Goal: Information Seeking & Learning: Understand process/instructions

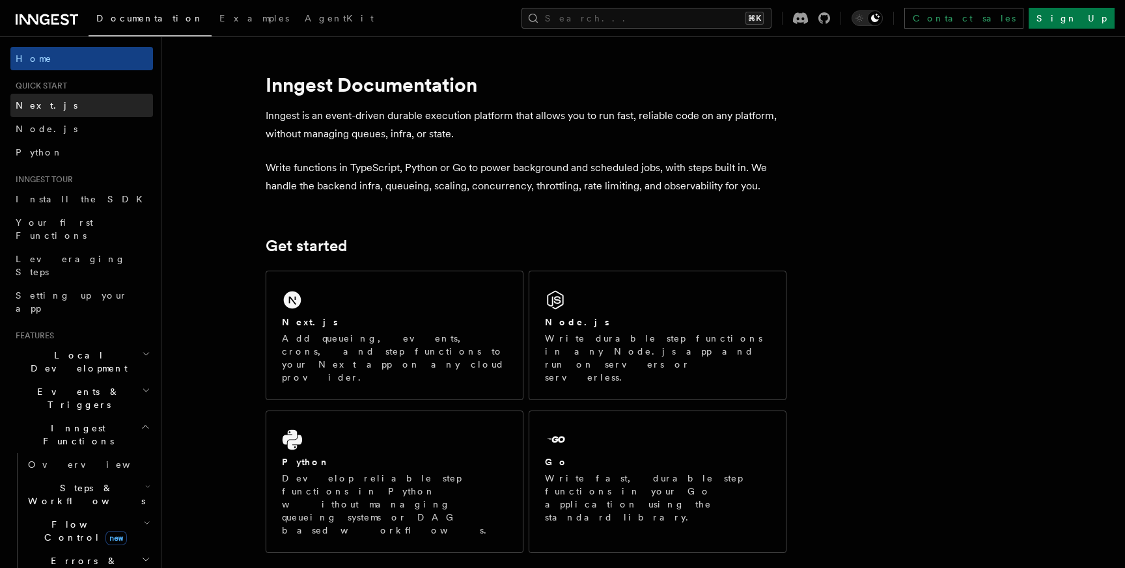
click at [47, 110] on link "Next.js" at bounding box center [81, 105] width 143 height 23
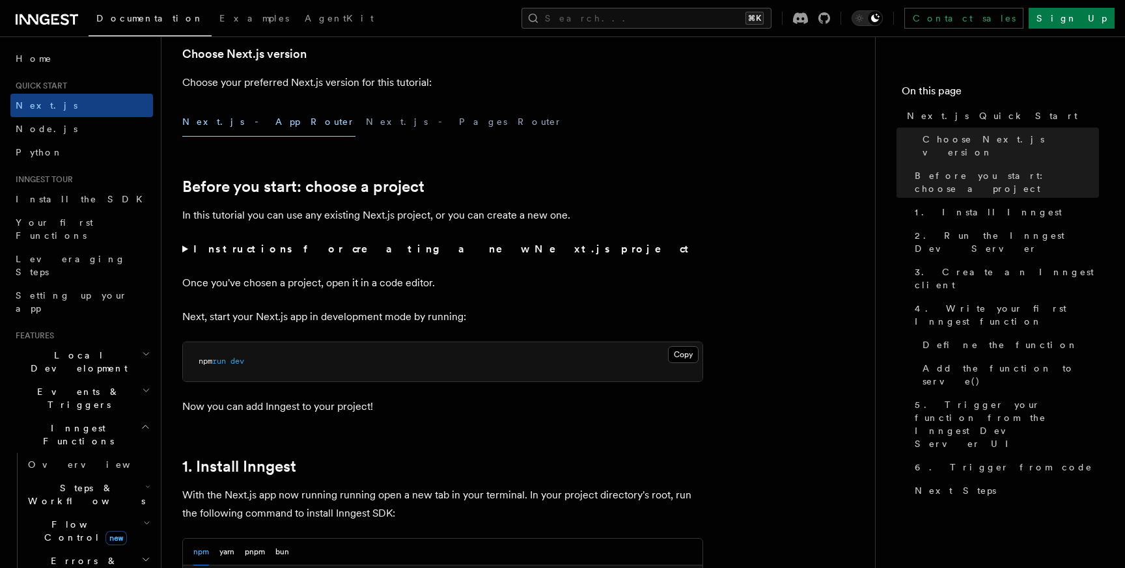
scroll to position [419, 0]
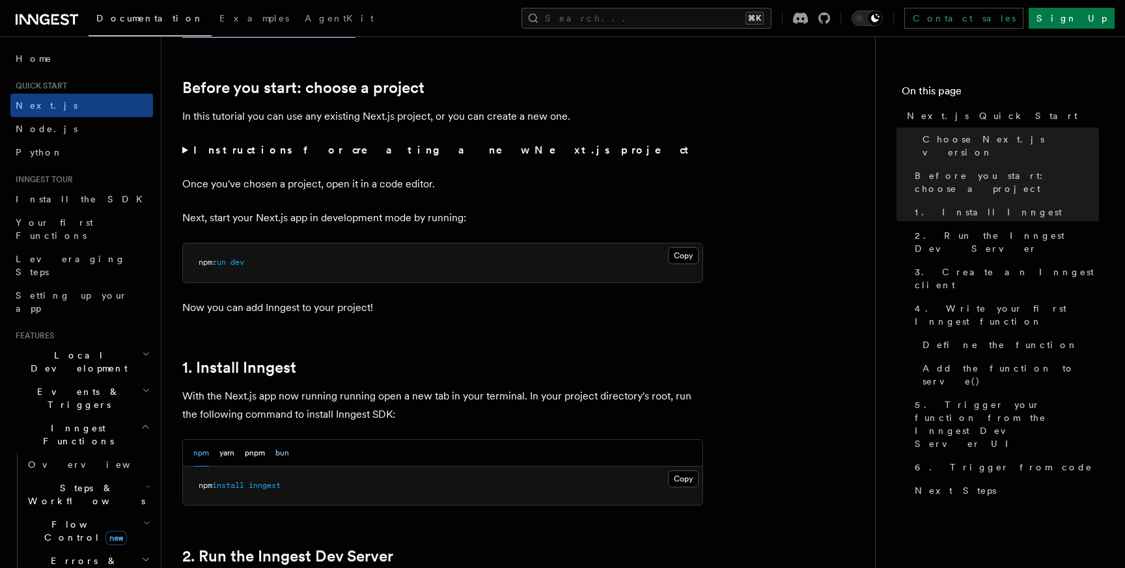
click at [282, 453] on button "bun" at bounding box center [282, 453] width 14 height 27
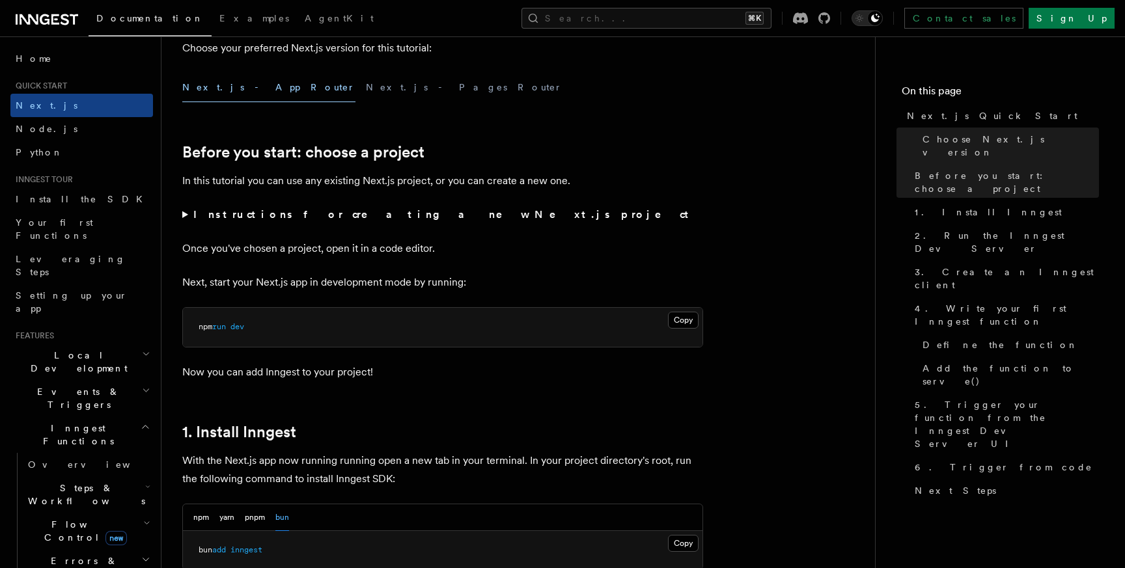
scroll to position [546, 0]
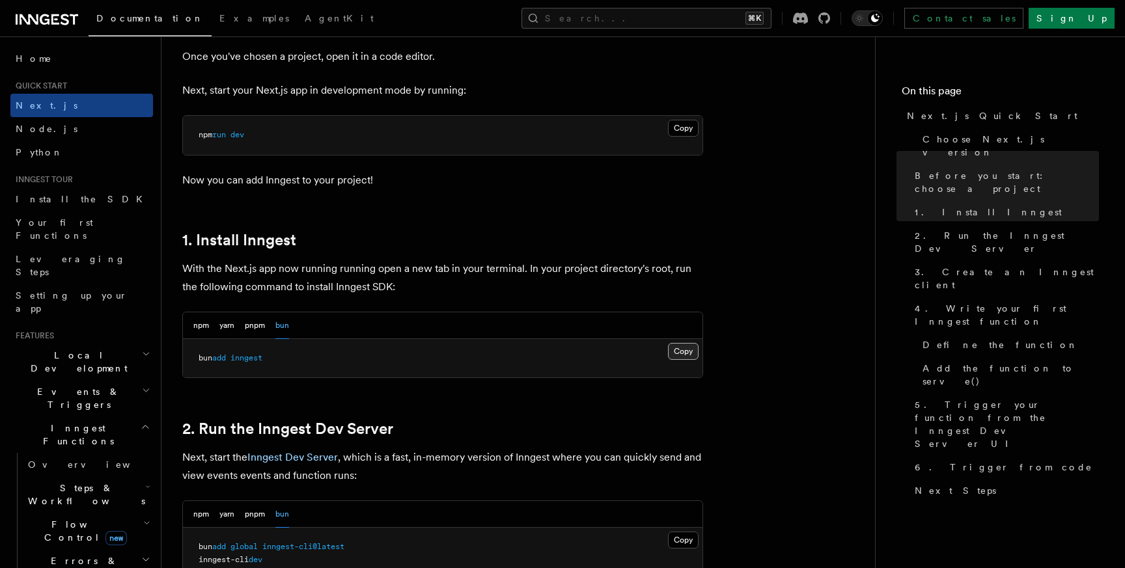
click at [682, 357] on button "Copy Copied" at bounding box center [683, 351] width 31 height 17
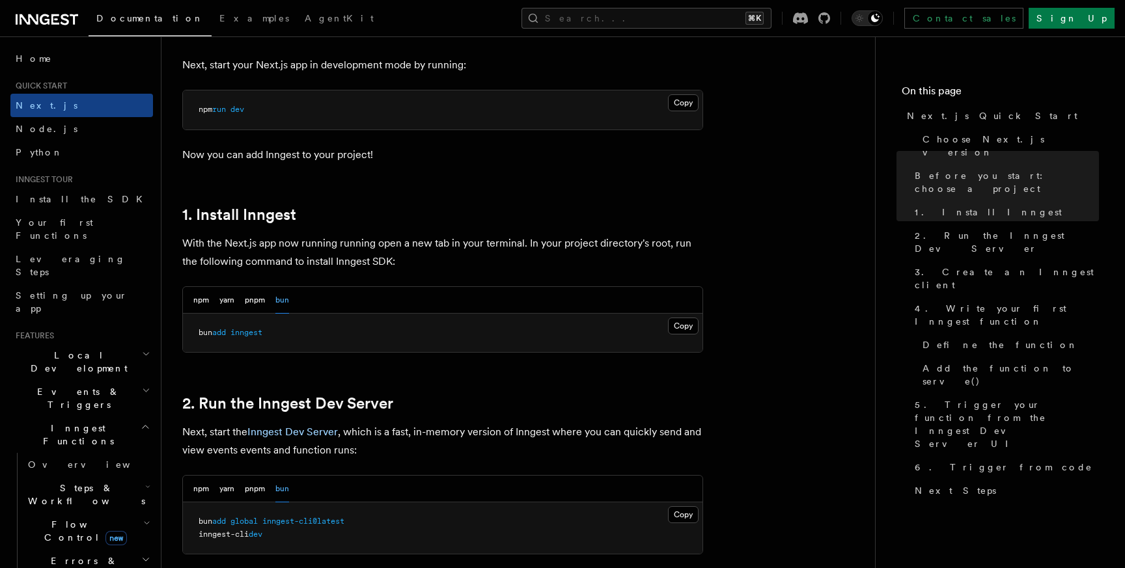
scroll to position [580, 0]
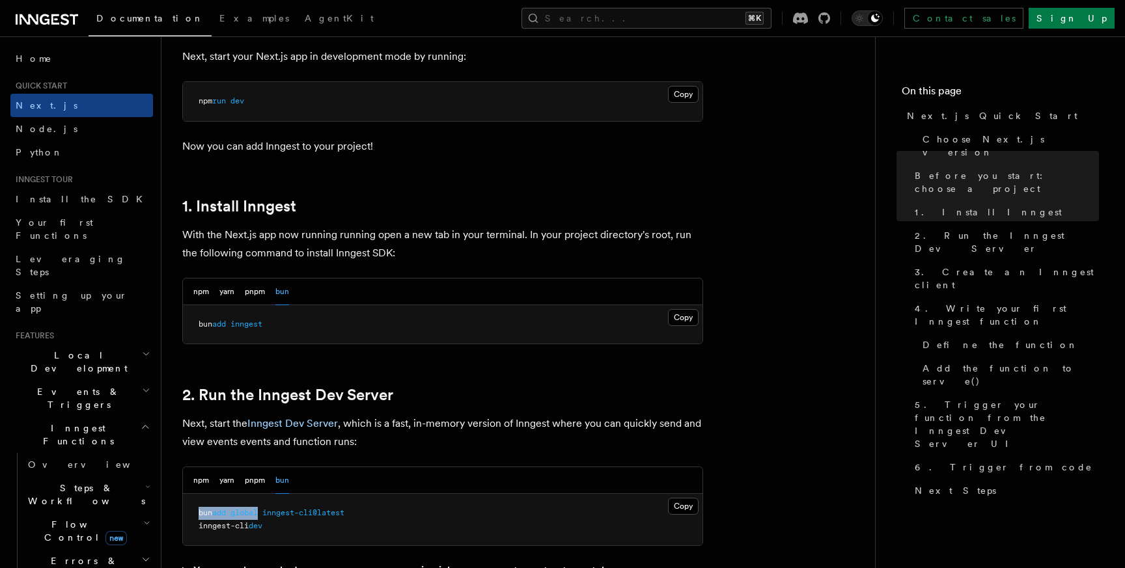
drag, startPoint x: 194, startPoint y: 513, endPoint x: 263, endPoint y: 515, distance: 69.0
click at [263, 515] on pre "bun add global inngest-cli@latest inngest-cli dev" at bounding box center [442, 519] width 519 height 51
copy span "bun add global"
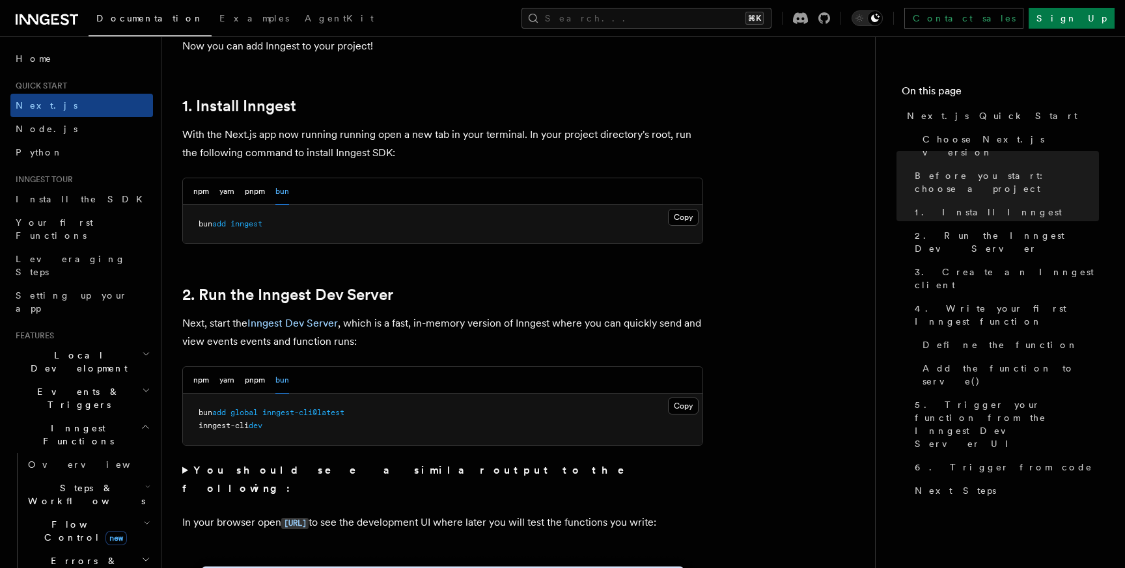
click at [363, 423] on pre "bun add global inngest-cli@latest inngest-cli dev" at bounding box center [442, 419] width 519 height 51
drag, startPoint x: 357, startPoint y: 416, endPoint x: 196, endPoint y: 409, distance: 161.6
click at [196, 409] on pre "bun add global inngest-cli@latest inngest-cli dev" at bounding box center [442, 419] width 519 height 51
copy span "bun add global inngest-cli@latest"
click at [412, 423] on pre "bun add global inngest-cli@latest inngest-cli dev" at bounding box center [442, 419] width 519 height 51
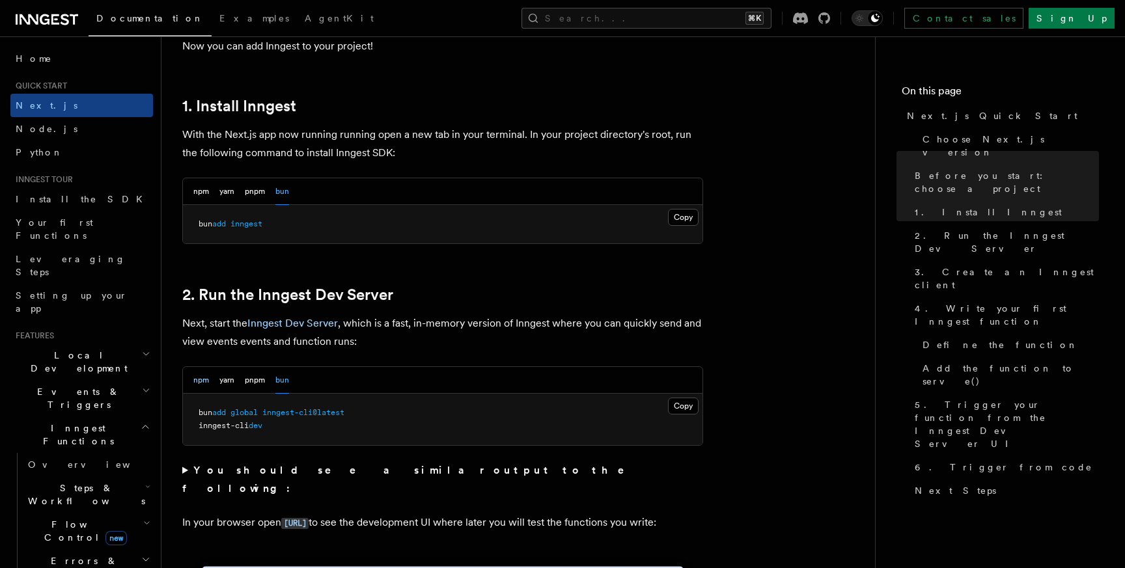
click at [206, 381] on button "npm" at bounding box center [201, 380] width 16 height 27
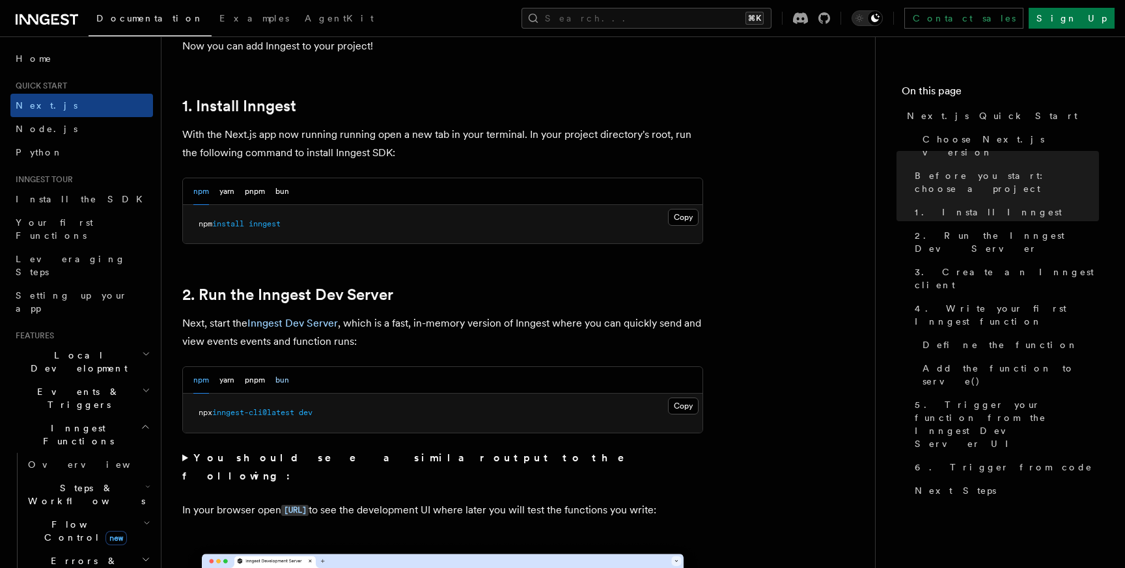
click at [285, 381] on button "bun" at bounding box center [282, 380] width 14 height 27
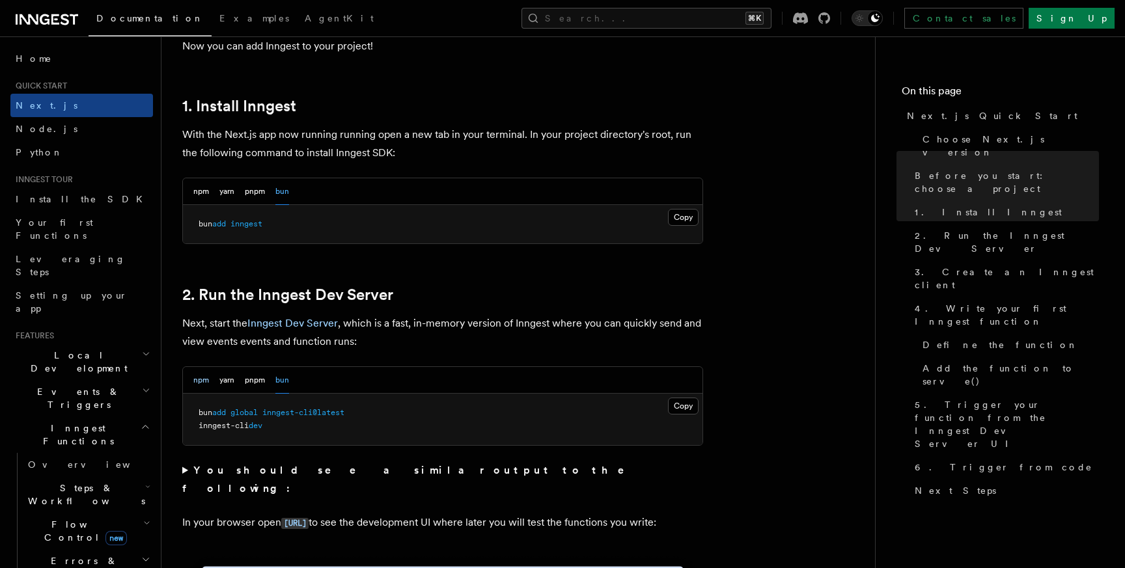
click at [204, 380] on button "npm" at bounding box center [201, 380] width 16 height 27
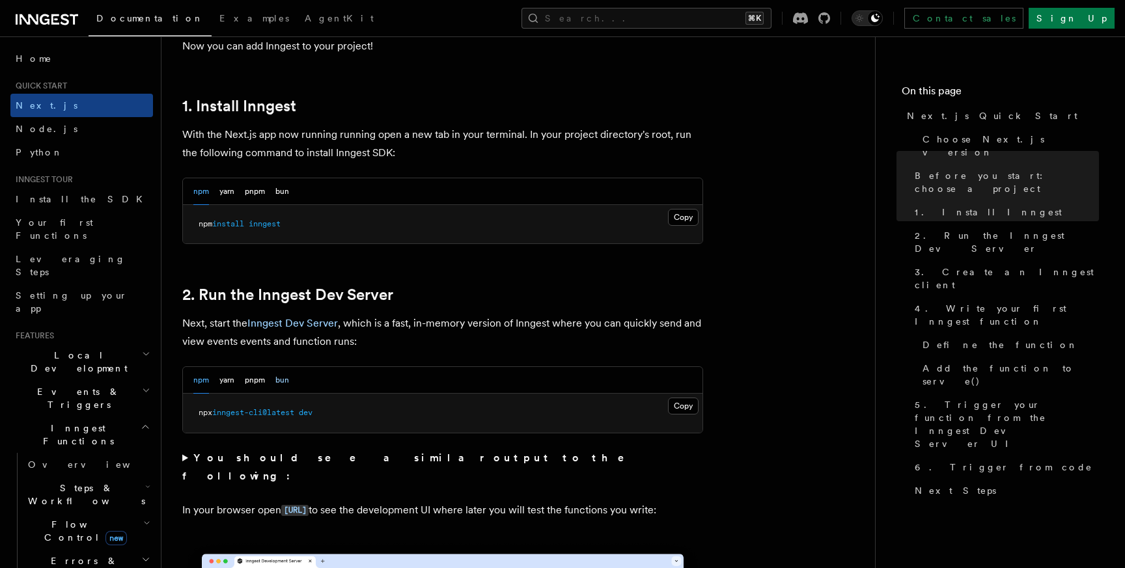
click at [287, 379] on button "bun" at bounding box center [282, 380] width 14 height 27
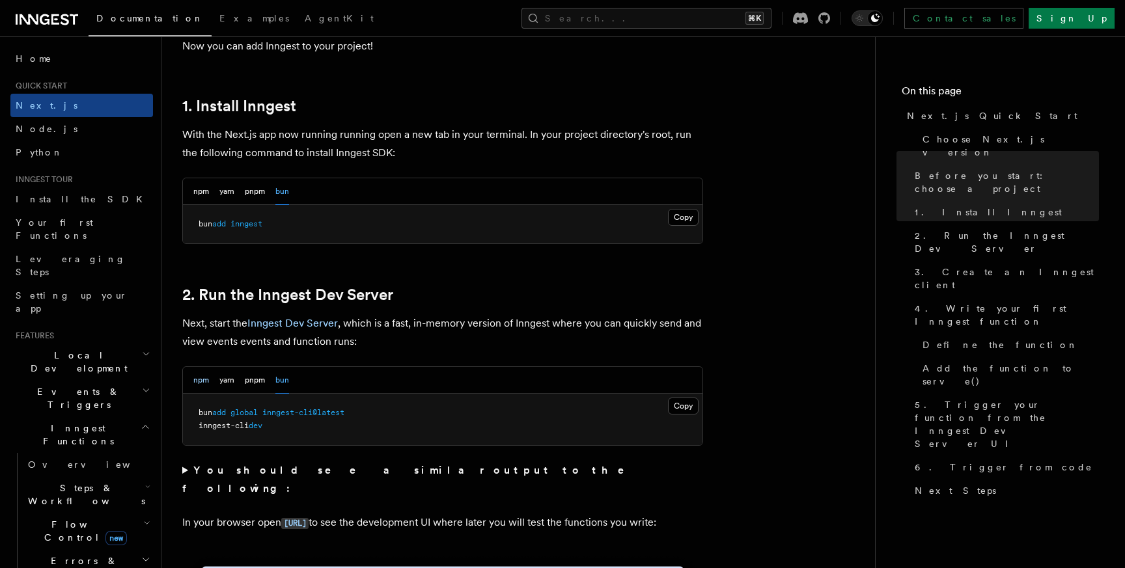
click at [197, 374] on button "npm" at bounding box center [201, 380] width 16 height 27
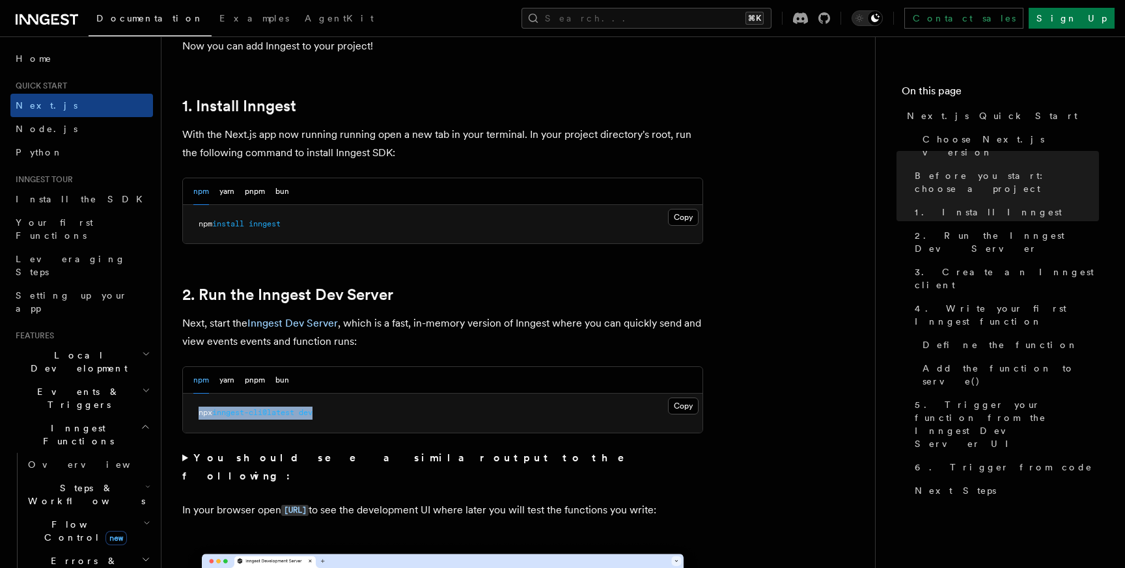
drag, startPoint x: 196, startPoint y: 415, endPoint x: 332, endPoint y: 415, distance: 136.0
click at [332, 415] on pre "npx inngest-cli@latest dev" at bounding box center [442, 413] width 519 height 39
copy span "npx inngest-cli@latest dev"
click at [277, 383] on button "bun" at bounding box center [282, 380] width 14 height 27
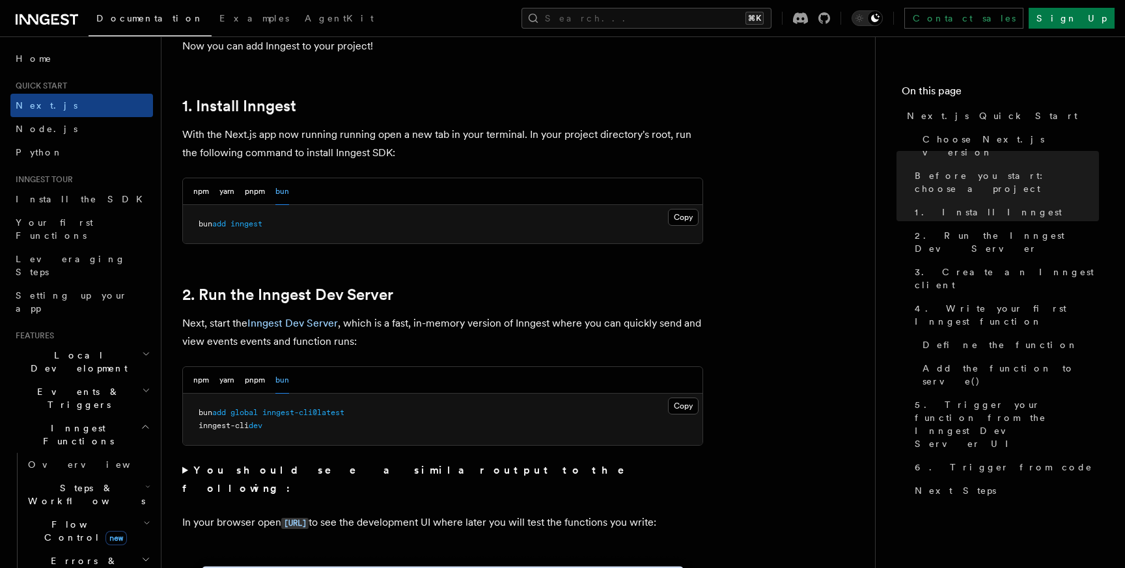
scroll to position [689, 0]
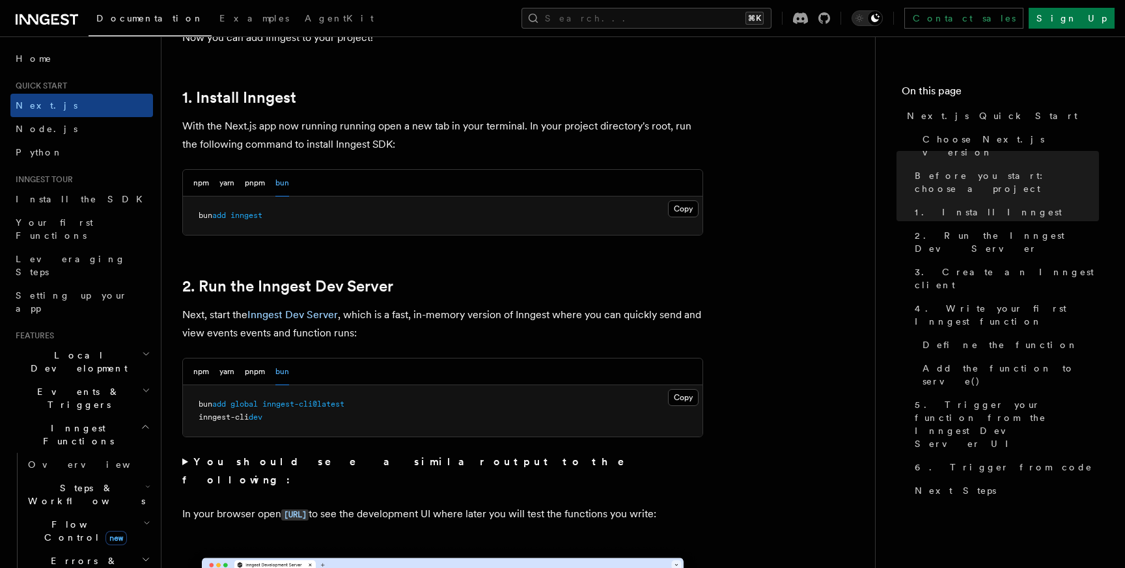
click at [318, 467] on strong "You should see a similar output to the following:" at bounding box center [412, 471] width 460 height 31
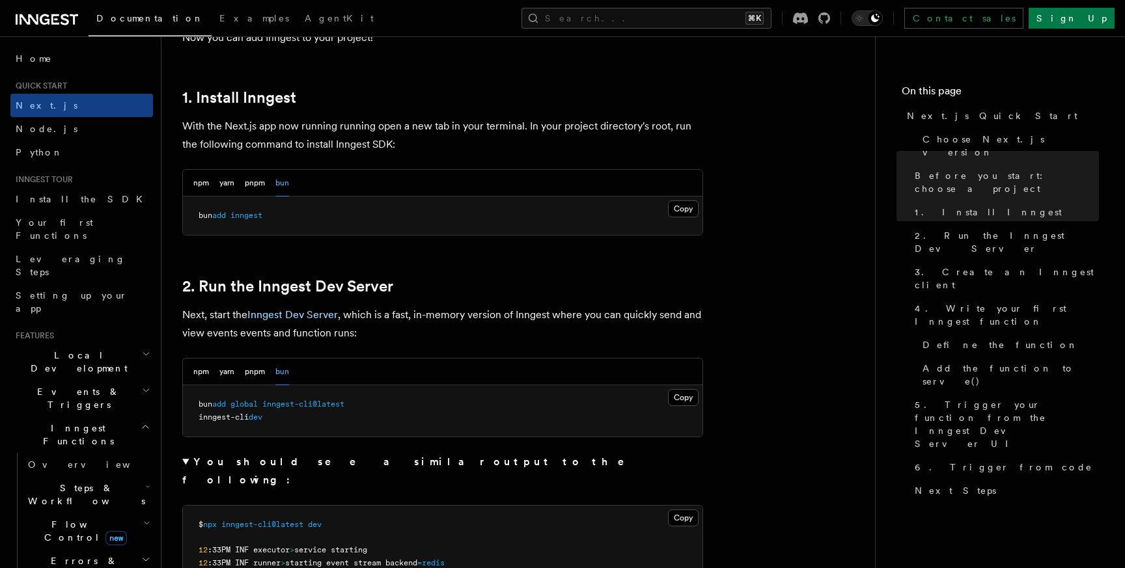
scroll to position [732, 0]
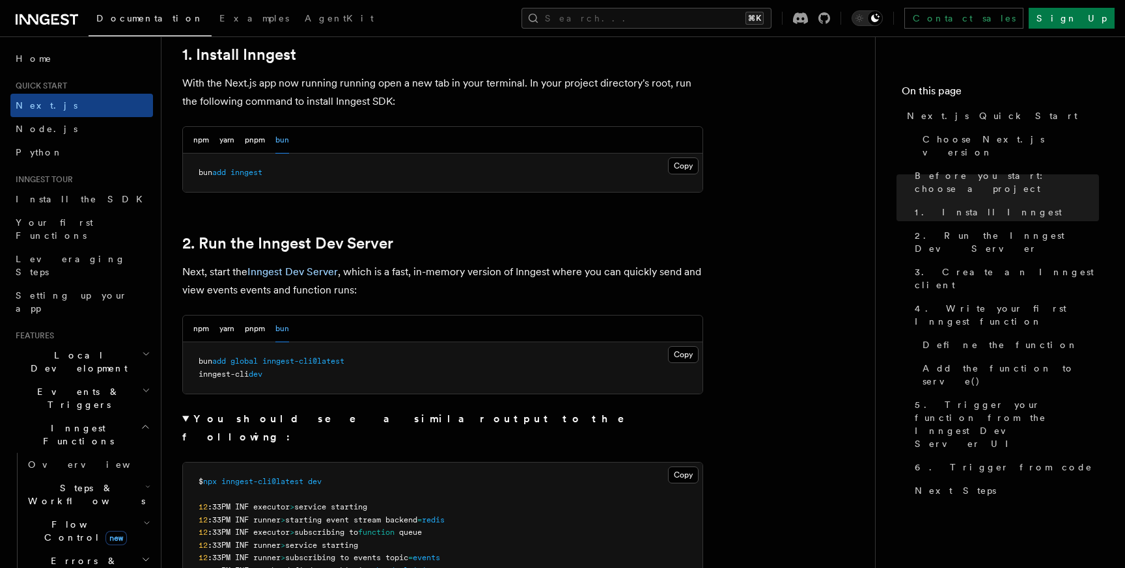
click at [370, 420] on strong "You should see a similar output to the following:" at bounding box center [412, 428] width 460 height 31
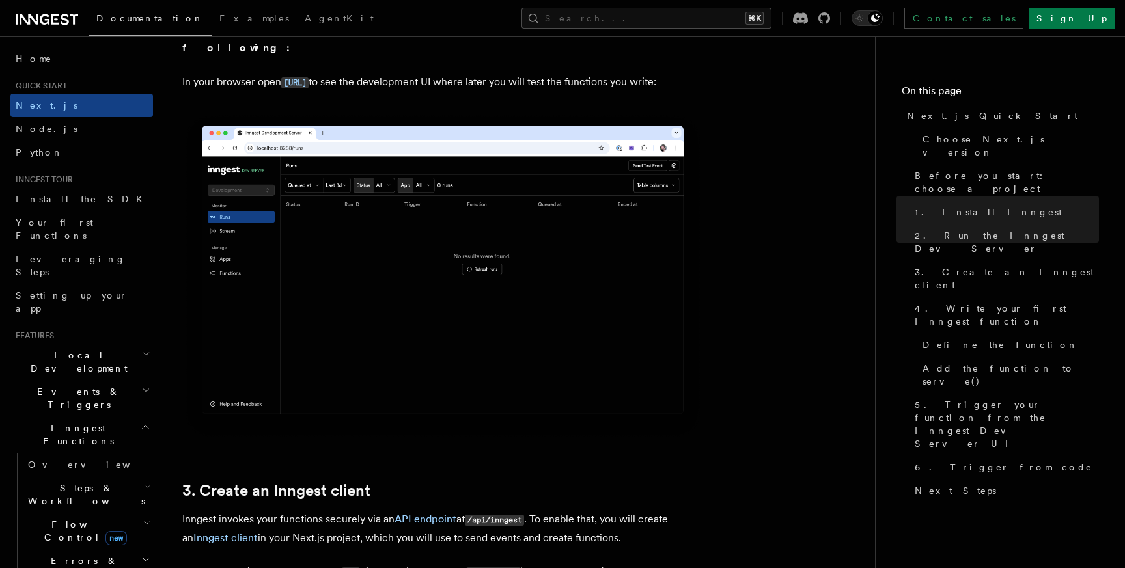
scroll to position [1360, 0]
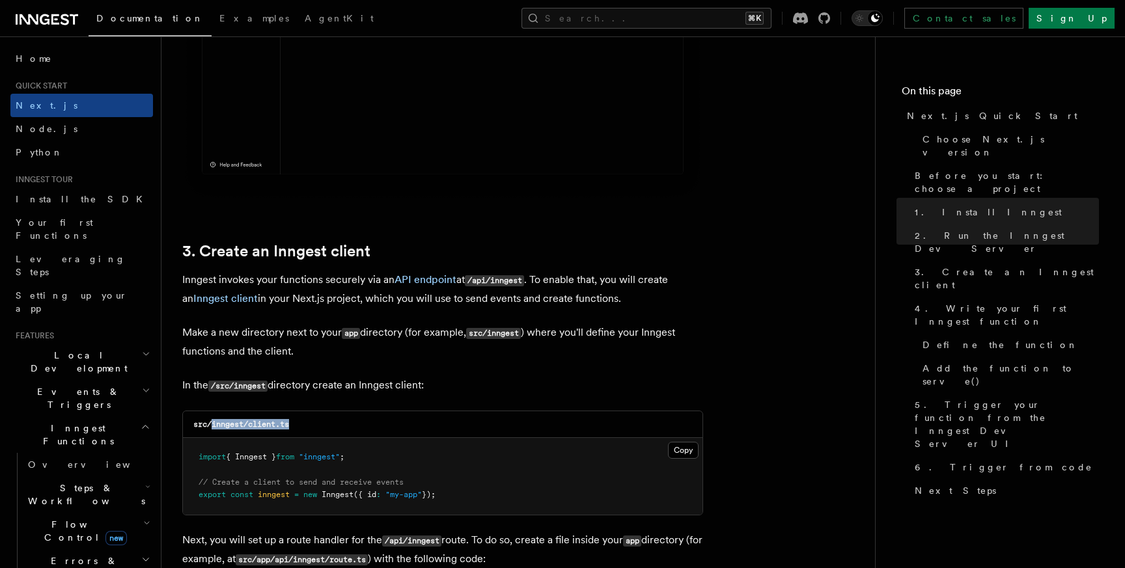
drag, startPoint x: 213, startPoint y: 427, endPoint x: 309, endPoint y: 426, distance: 96.3
click at [309, 426] on div "src/inngest/client.ts" at bounding box center [442, 424] width 519 height 27
copy code "inngest/client.ts"
click at [675, 454] on button "Copy Copied" at bounding box center [683, 450] width 31 height 17
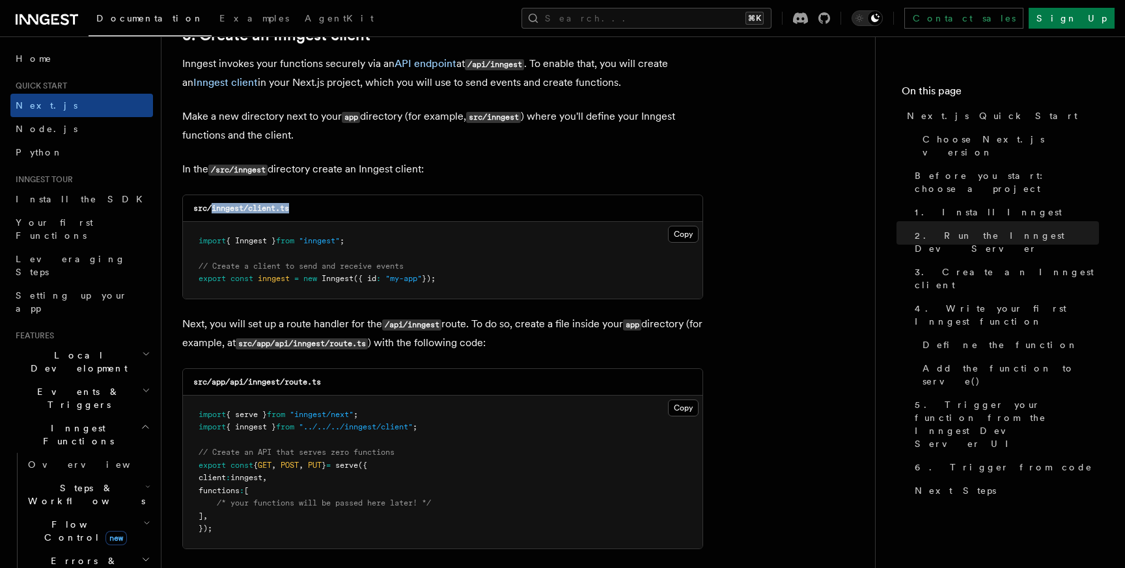
scroll to position [1585, 0]
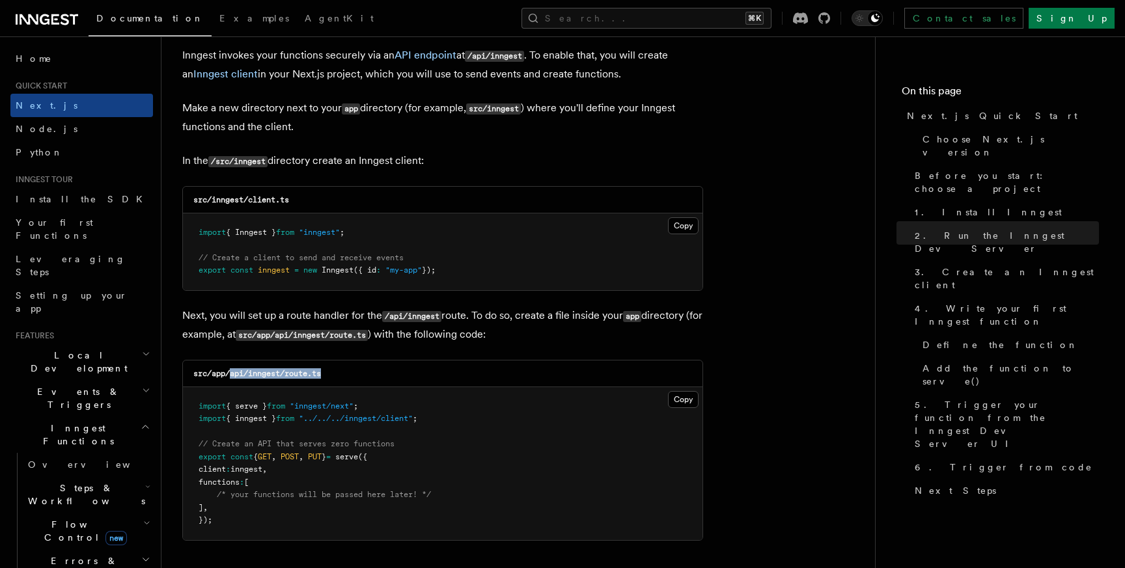
drag, startPoint x: 232, startPoint y: 378, endPoint x: 390, endPoint y: 374, distance: 158.2
click at [390, 374] on div "src/app/api/inngest/route.ts" at bounding box center [442, 374] width 519 height 27
copy code "api/inngest/route.ts"
click at [295, 387] on div "src/app/api/inngest/route.ts" at bounding box center [442, 374] width 519 height 27
drag, startPoint x: 249, startPoint y: 377, endPoint x: 344, endPoint y: 372, distance: 95.1
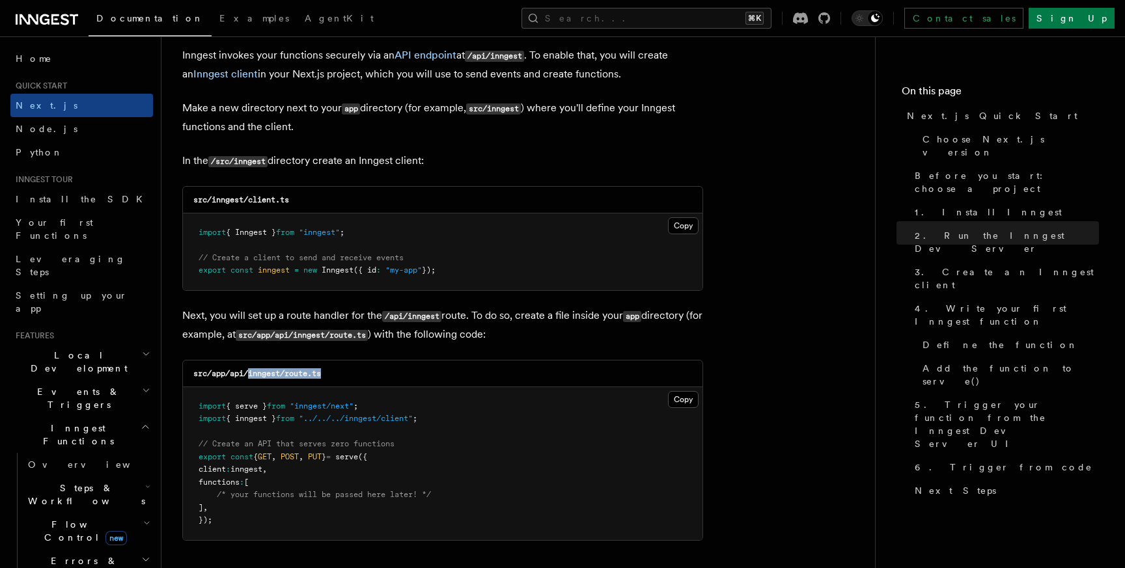
click at [344, 372] on div "src/app/api/inngest/route.ts" at bounding box center [442, 374] width 519 height 27
copy code "inngest/route.ts"
click at [681, 397] on button "Copy Copied" at bounding box center [683, 399] width 31 height 17
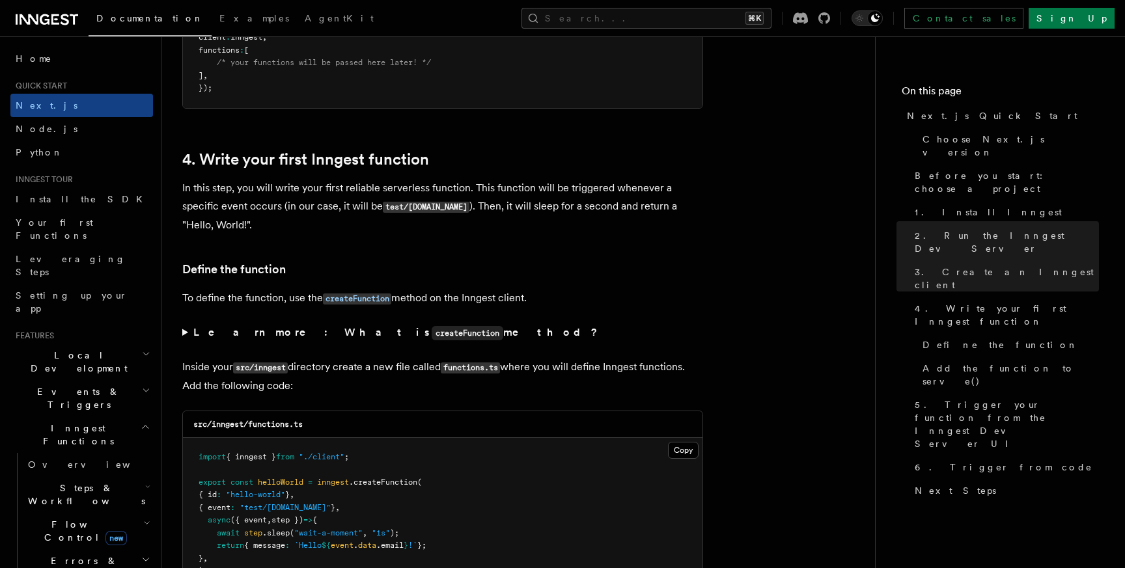
scroll to position [2038, 0]
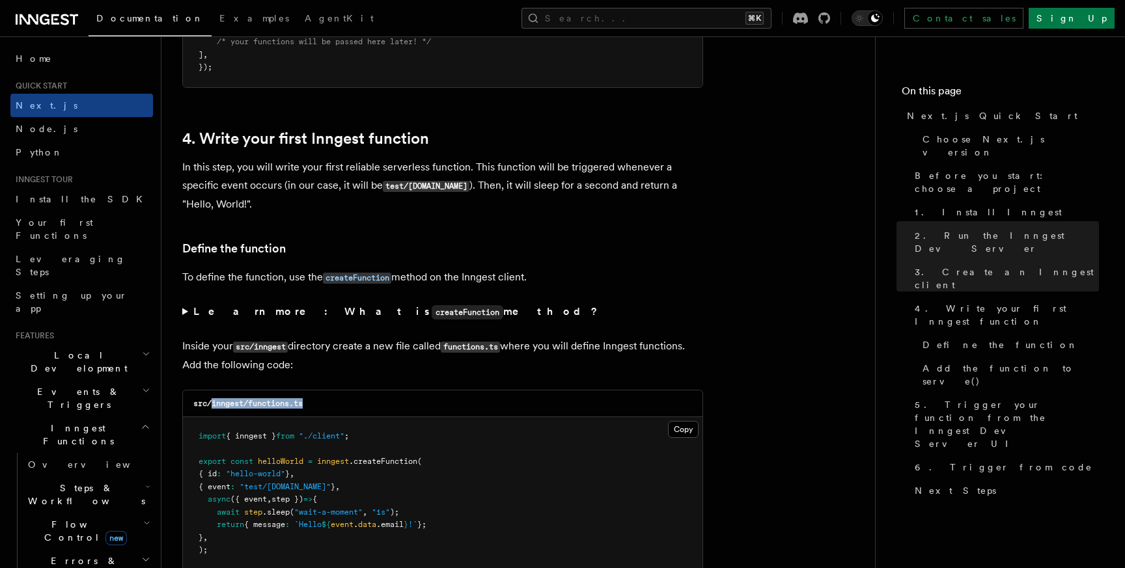
drag, startPoint x: 212, startPoint y: 408, endPoint x: 335, endPoint y: 415, distance: 123.2
click at [335, 415] on div "src/inngest/functions.ts" at bounding box center [442, 404] width 519 height 27
copy code "inngest/functions.ts"
click at [307, 404] on div "src/inngest/functions.ts" at bounding box center [442, 404] width 519 height 27
drag, startPoint x: 249, startPoint y: 408, endPoint x: 339, endPoint y: 409, distance: 90.5
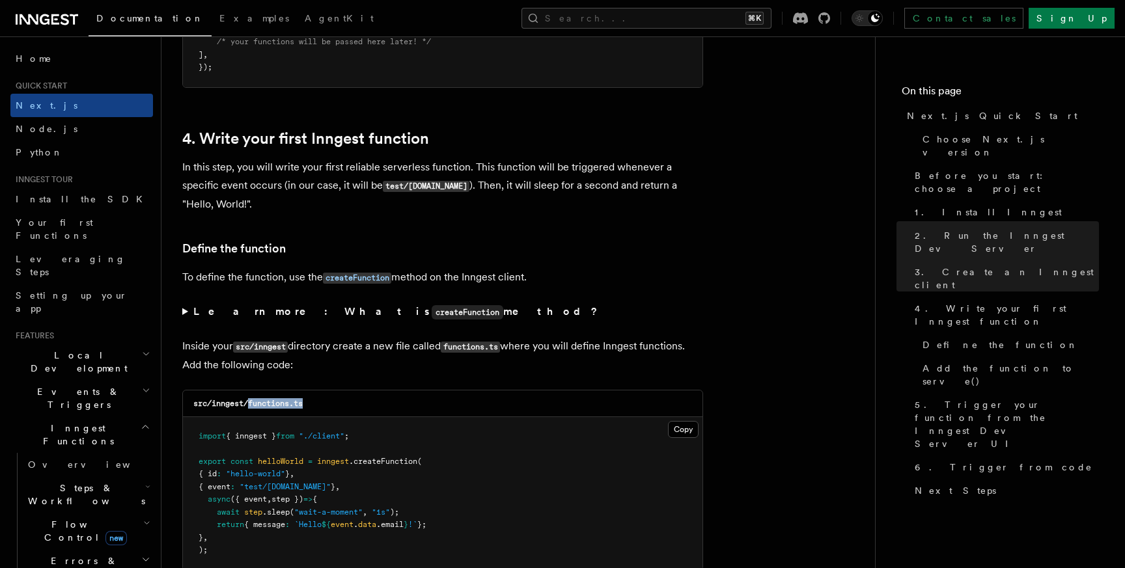
click at [339, 409] on div "src/inngest/functions.ts" at bounding box center [442, 404] width 519 height 27
copy code "functions.ts"
click at [683, 435] on button "Copy Copied" at bounding box center [683, 429] width 31 height 17
